Goal: Communication & Community: Answer question/provide support

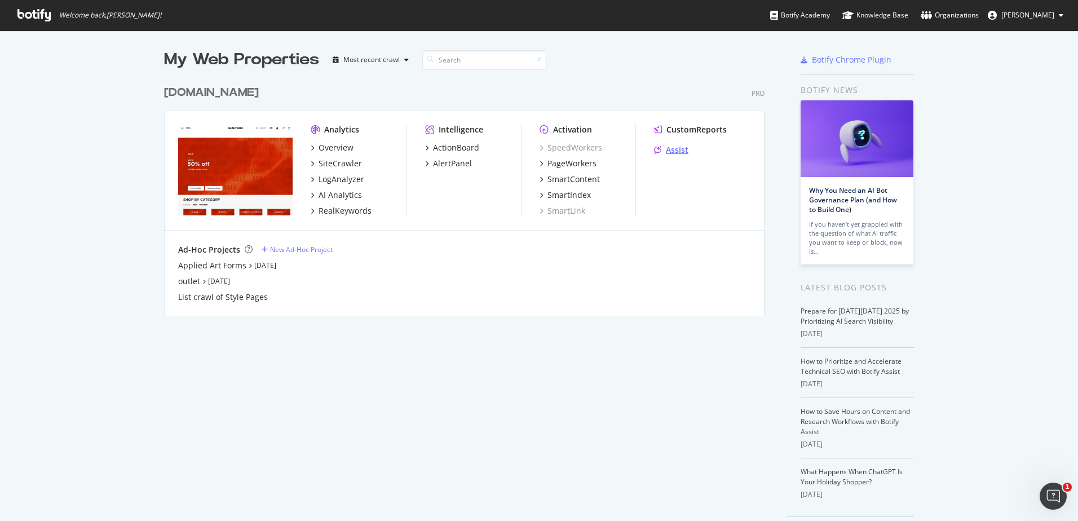
click at [666, 155] on div "Assist" at bounding box center [677, 149] width 23 height 11
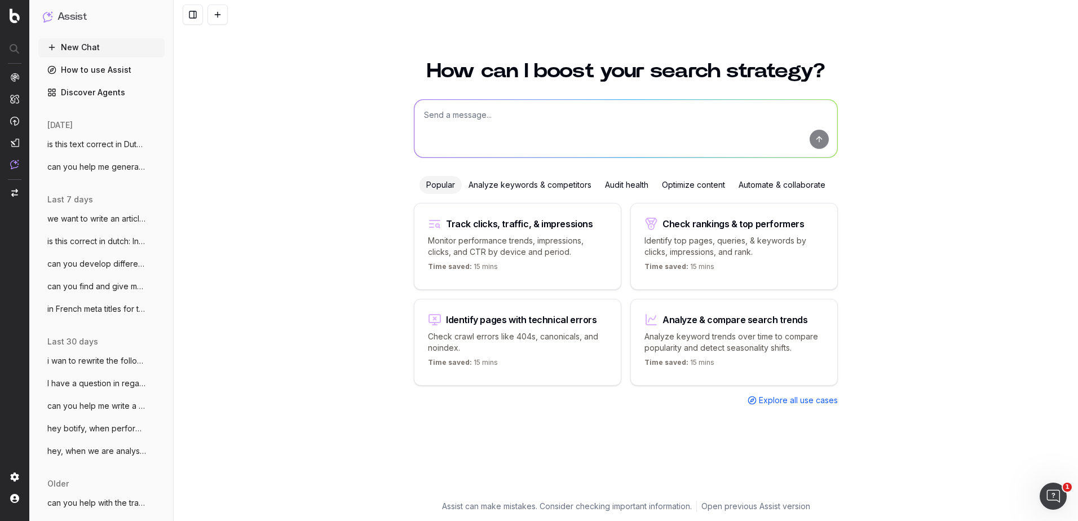
click at [465, 103] on textarea at bounding box center [625, 128] width 423 height 57
paste textarea "Stay protected from the elements when you shop our full collection of men's par…"
type textarea "can you help me rewrite this meta description for Men's Parka jackets PLP: Stay…"
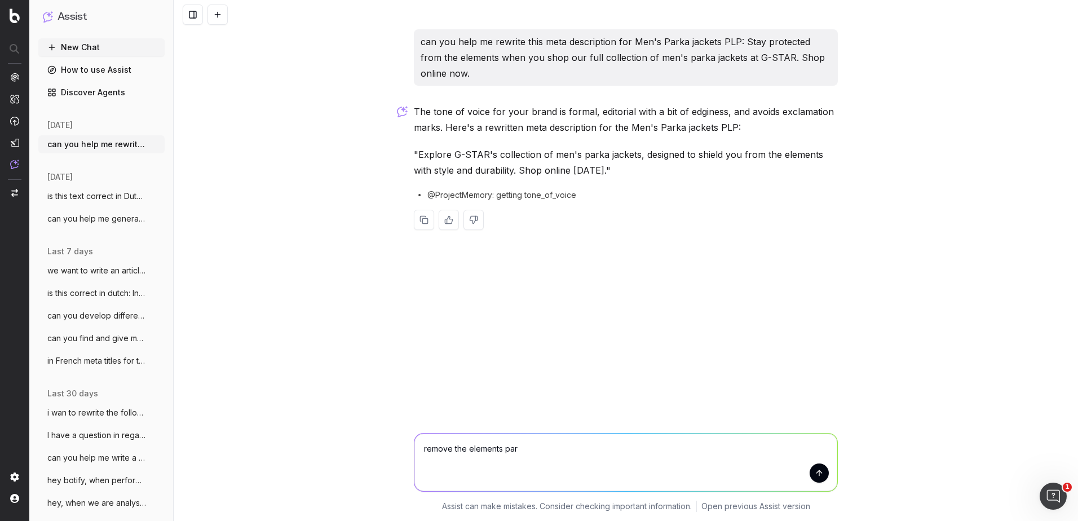
type textarea "remove the elements part"
